Goal: Browse casually

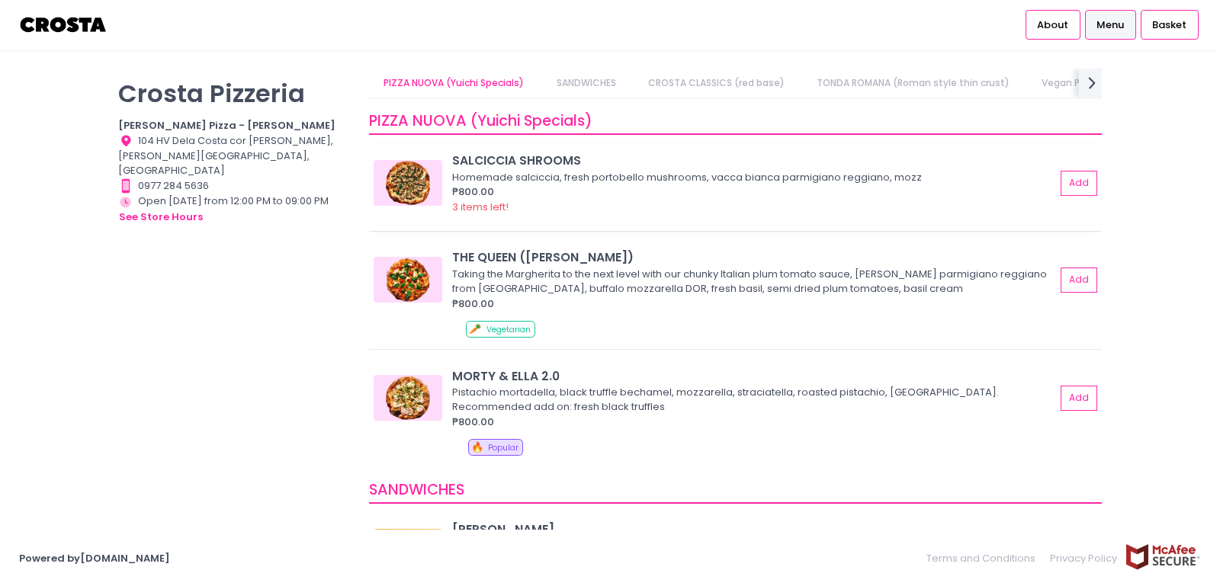
click at [421, 189] on img at bounding box center [408, 183] width 69 height 46
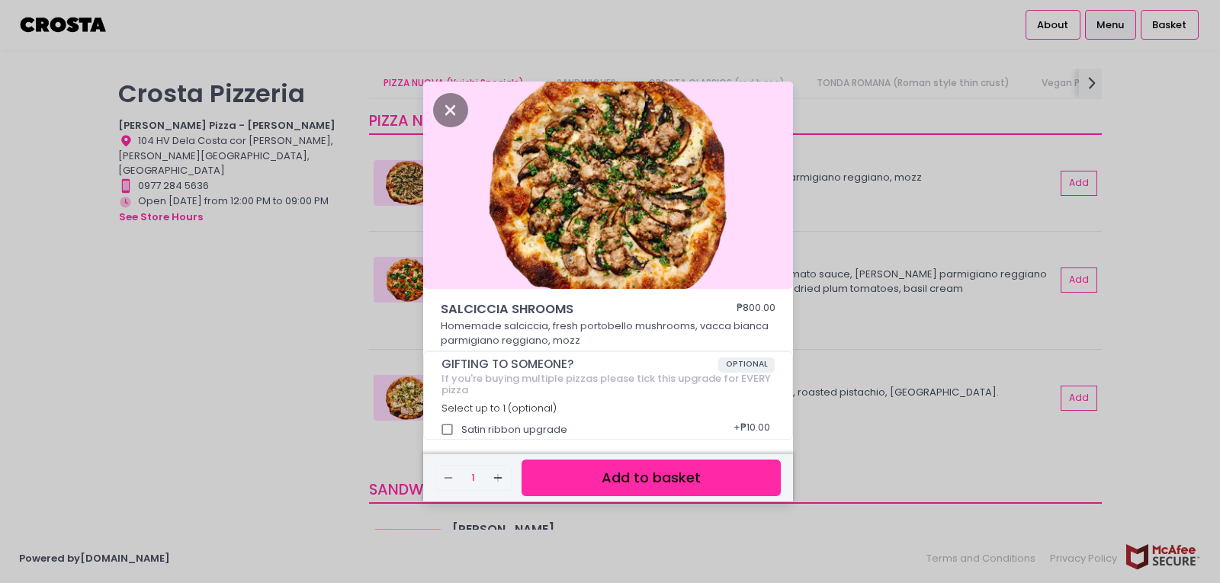
click at [262, 380] on div "[PERSON_NAME] SHROOMS ₱800.00 Homemade [PERSON_NAME], fresh portobello mushroom…" at bounding box center [610, 291] width 1220 height 583
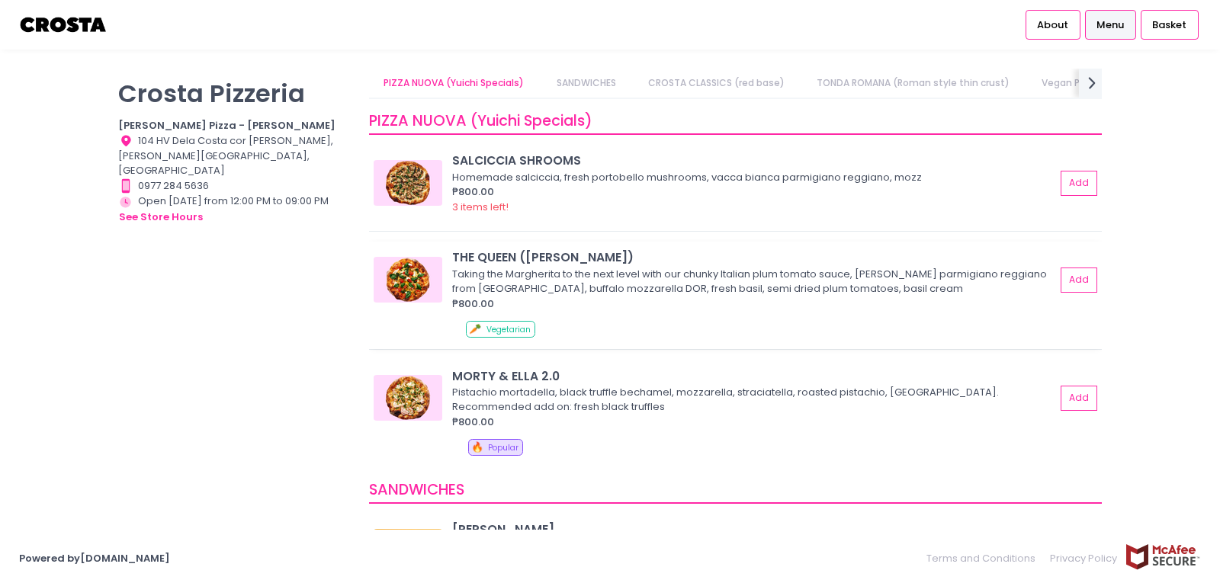
click at [409, 300] on img at bounding box center [408, 280] width 69 height 46
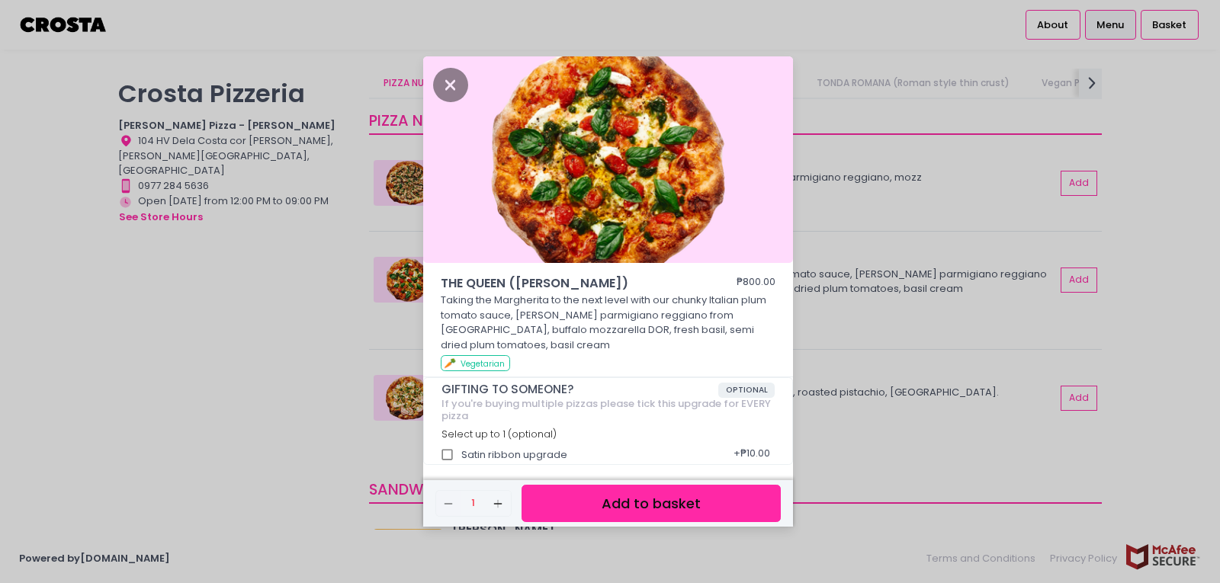
click at [299, 361] on div "THE QUEEN ([PERSON_NAME]) ₱800.00 Taking the Margherita to the next level with …" at bounding box center [610, 291] width 1220 height 583
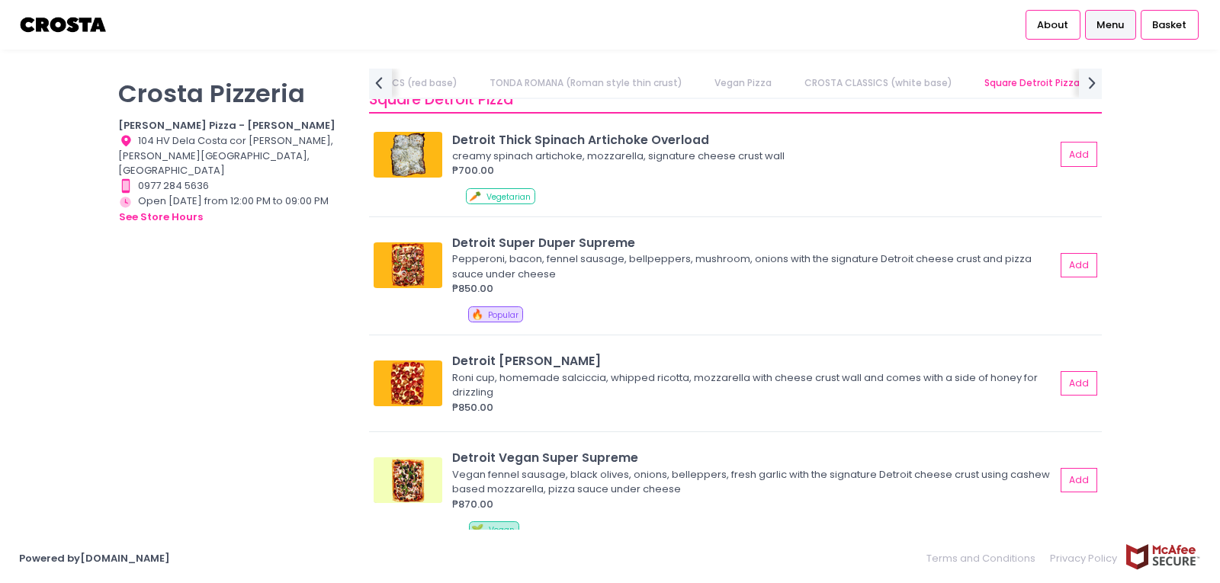
scroll to position [1754, 0]
click at [406, 259] on img at bounding box center [408, 265] width 69 height 46
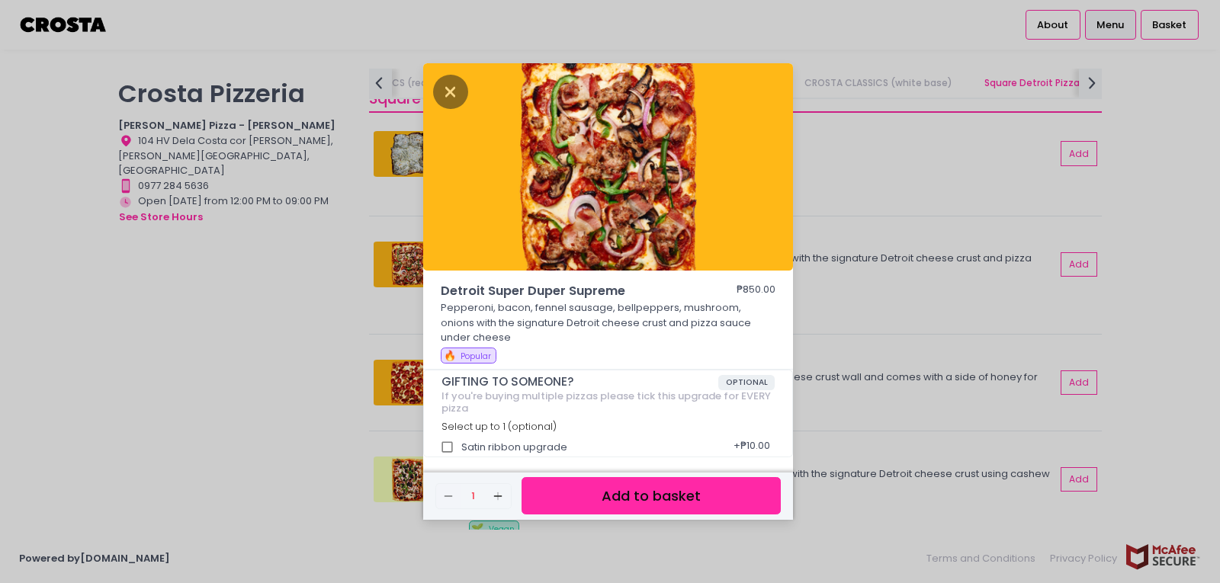
click at [314, 311] on div "Detroit Super Duper Supreme ₱850.00 Pepperoni, bacon, fennel sausage, bellpeppe…" at bounding box center [610, 291] width 1220 height 583
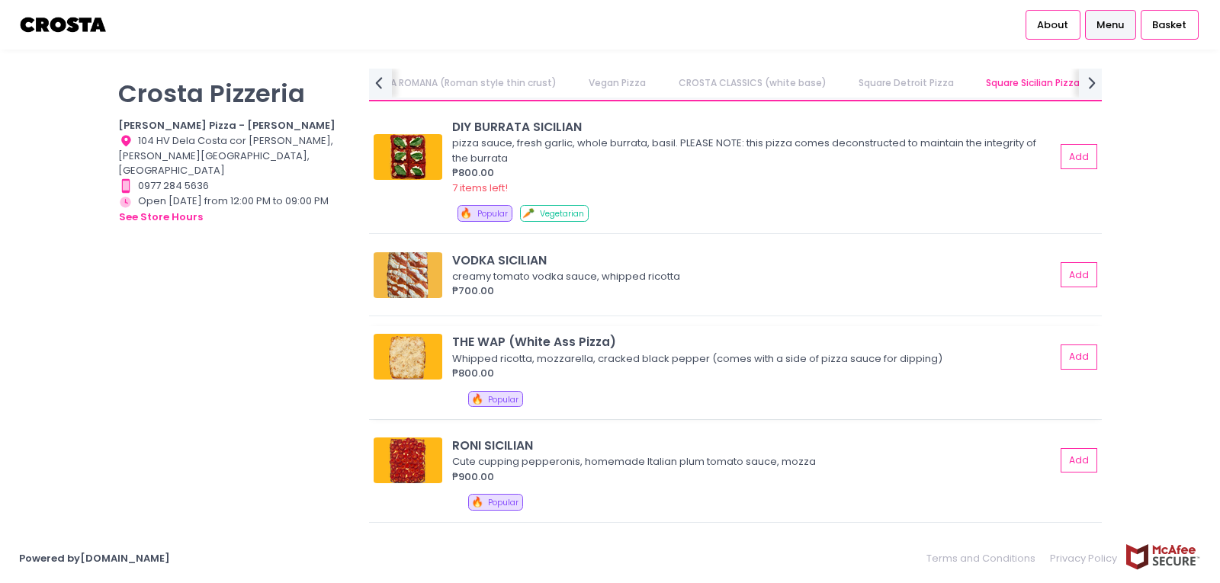
scroll to position [2211, 0]
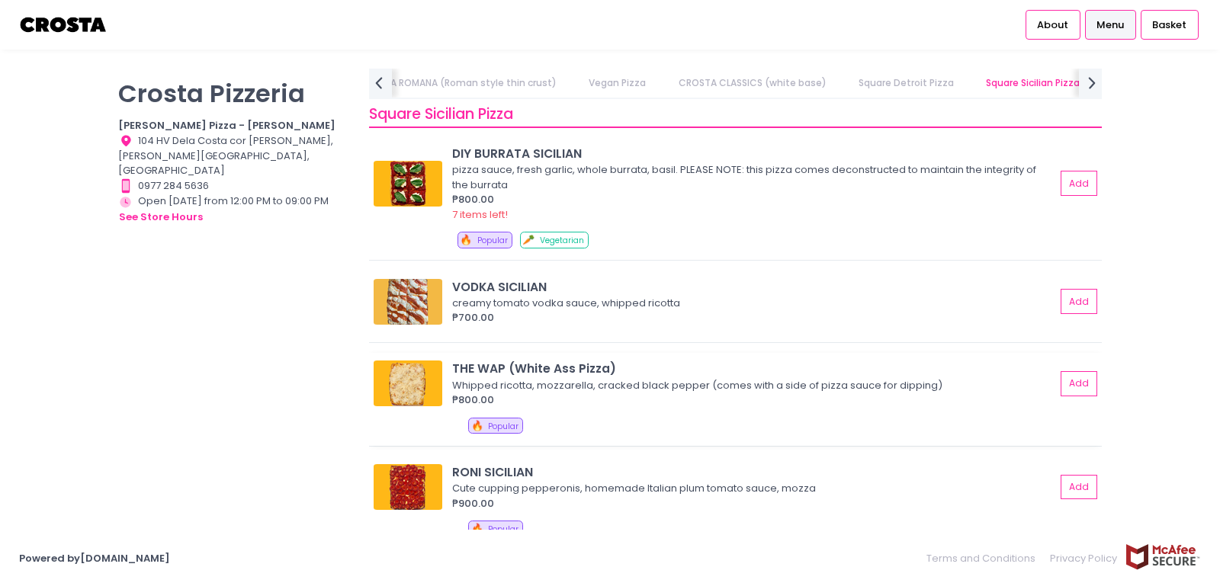
click at [416, 374] on img at bounding box center [408, 384] width 69 height 46
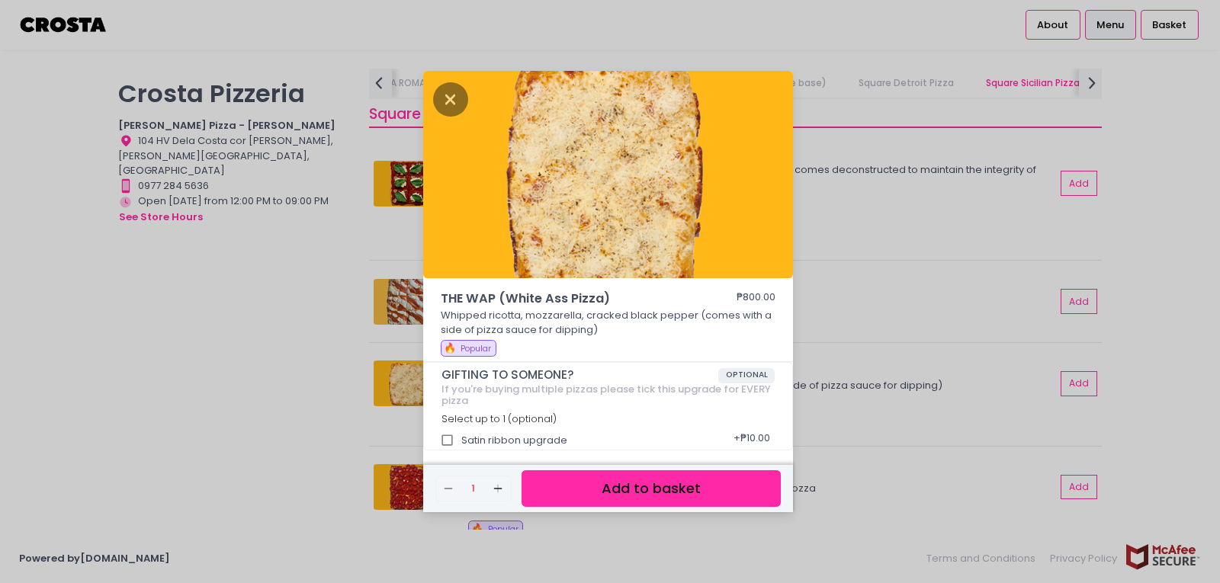
scroll to position [4, 0]
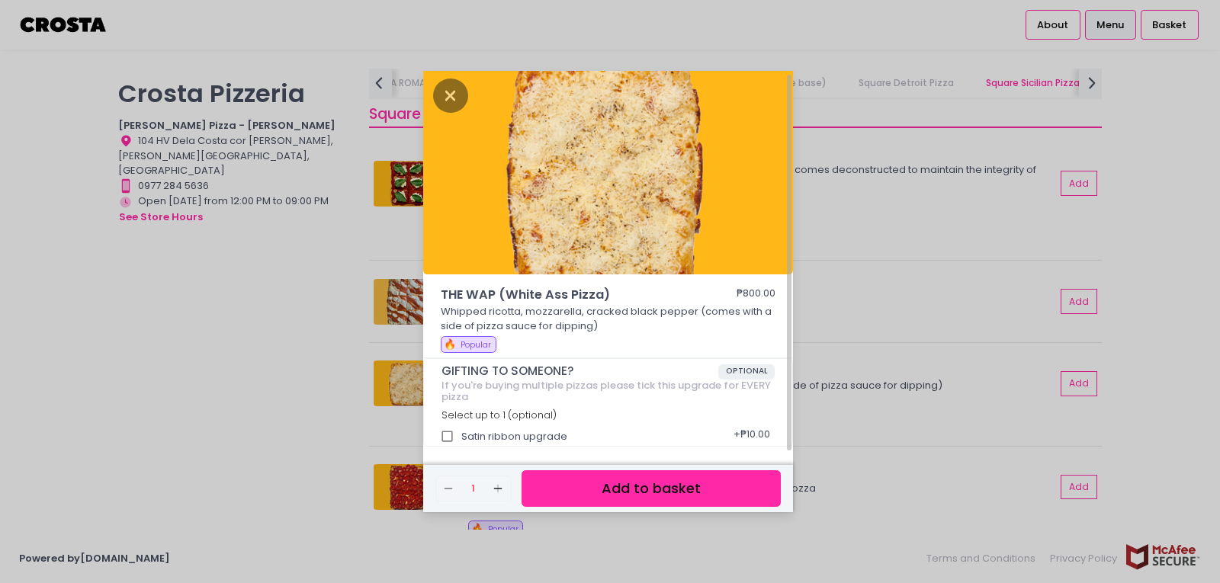
click at [252, 361] on div "THE WAP (White Ass Pizza) ₱800.00 Whipped ricotta, mozzarella, cracked black pe…" at bounding box center [610, 291] width 1220 height 583
